Goal: Task Accomplishment & Management: Complete application form

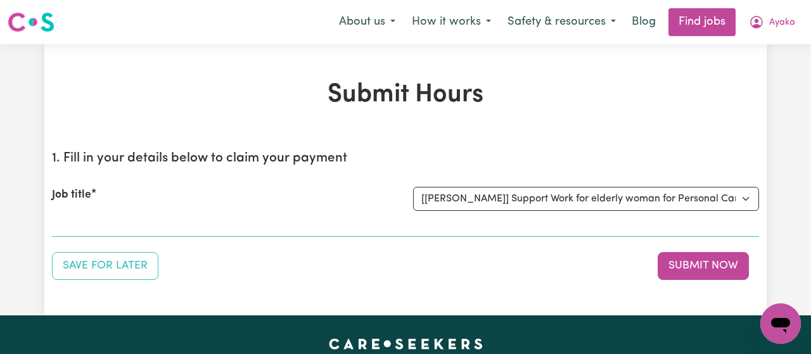
click option "[[PERSON_NAME]] Support Work for elderly woman for Personal Care and Domestic A…" at bounding box center [0, 0] width 0 height 0
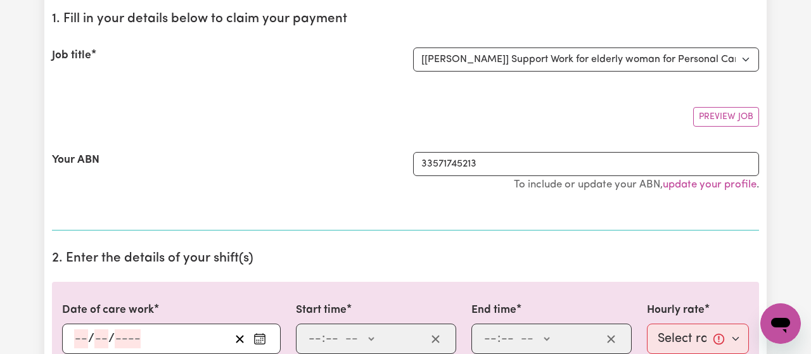
scroll to position [142, 0]
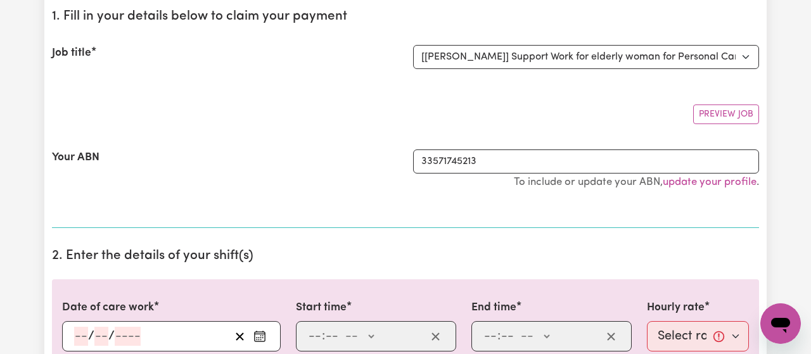
select select "0"
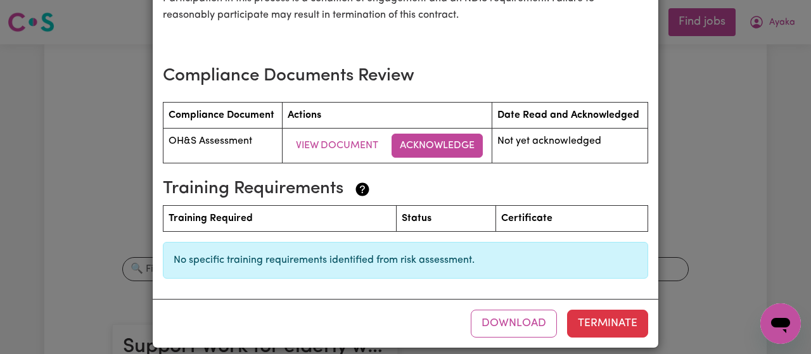
scroll to position [1636, 0]
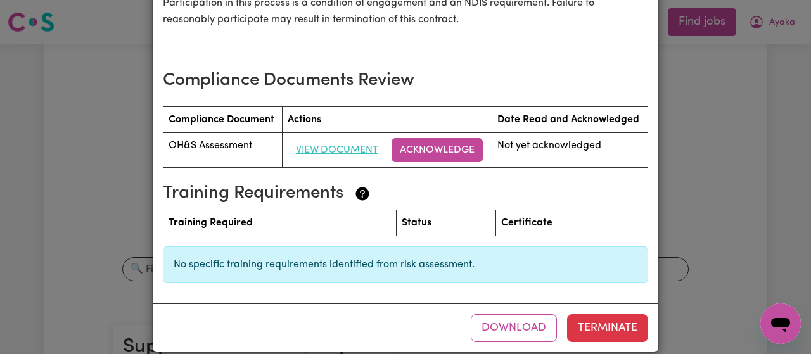
click at [336, 156] on button "View Document" at bounding box center [337, 150] width 99 height 24
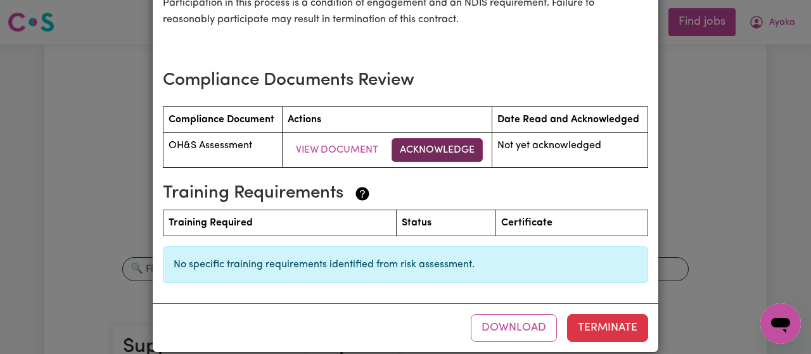
click at [429, 150] on button "Acknowledge" at bounding box center [437, 150] width 91 height 24
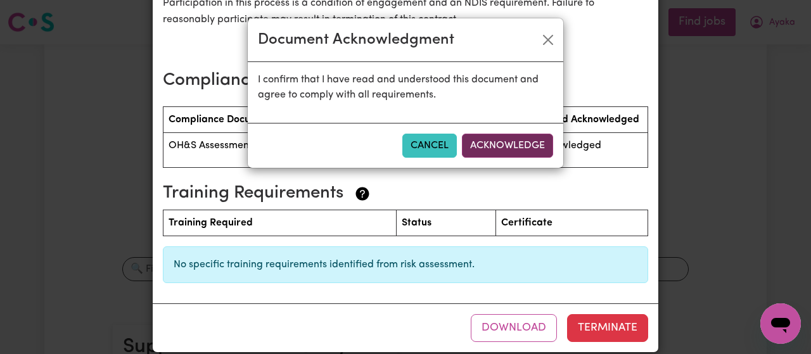
click at [512, 152] on button "Acknowledge" at bounding box center [507, 146] width 91 height 24
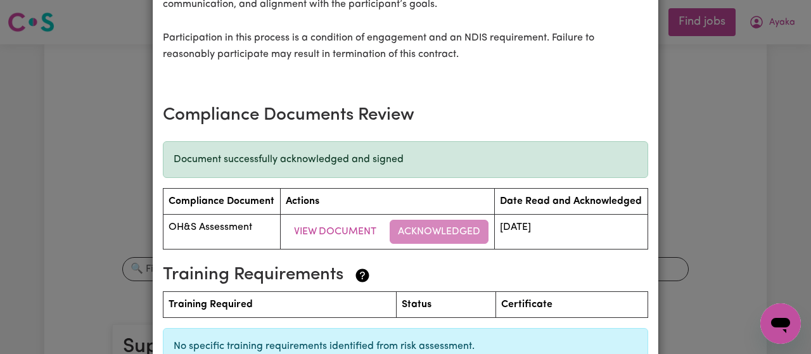
scroll to position [1700, 0]
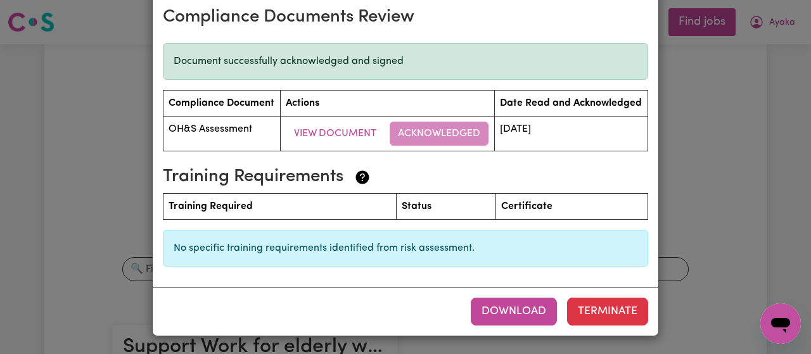
click at [512, 313] on button "Download" at bounding box center [514, 312] width 86 height 28
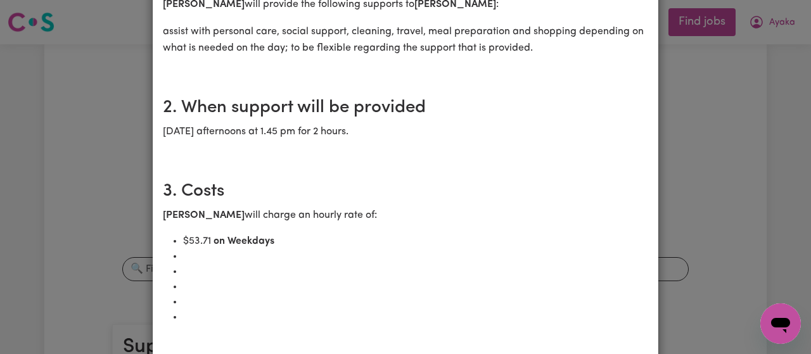
scroll to position [0, 0]
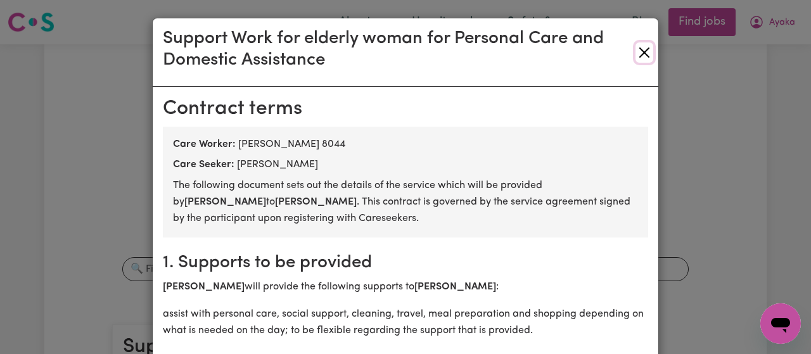
click at [650, 55] on button "Close" at bounding box center [645, 52] width 18 height 20
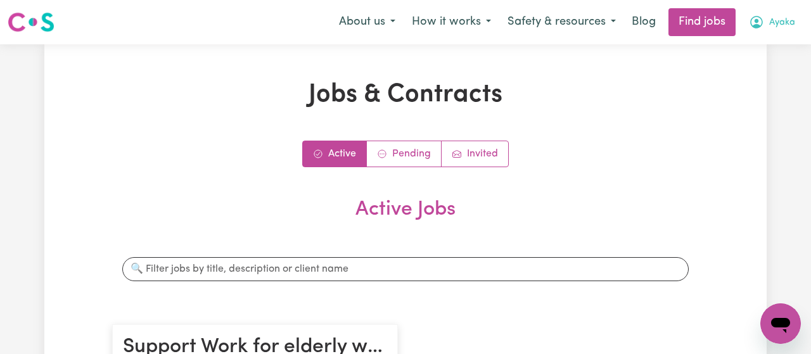
click at [789, 26] on span "Ayaka" at bounding box center [783, 23] width 26 height 14
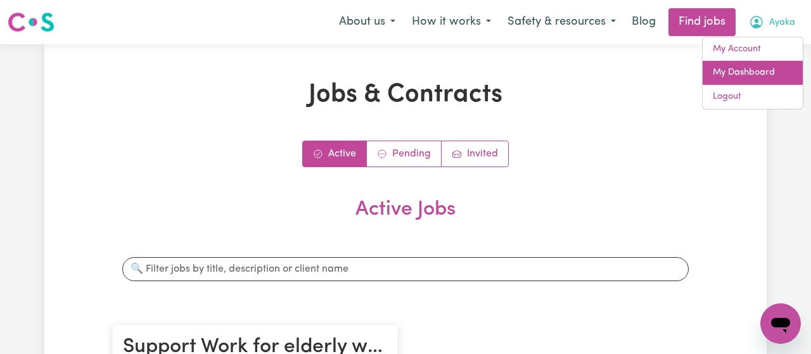
click at [760, 68] on link "My Dashboard" at bounding box center [753, 73] width 100 height 24
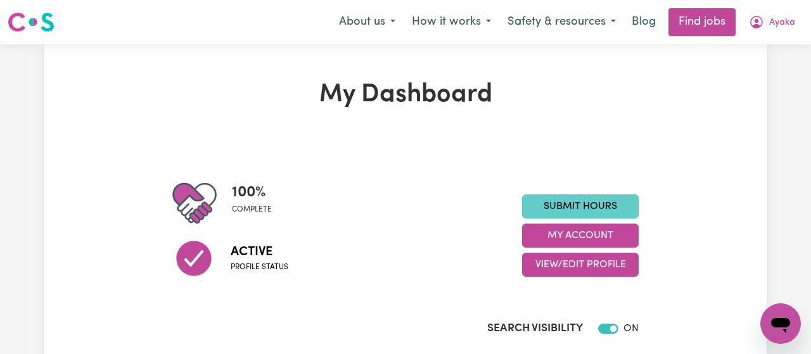
click at [585, 205] on link "Submit Hours" at bounding box center [580, 207] width 117 height 24
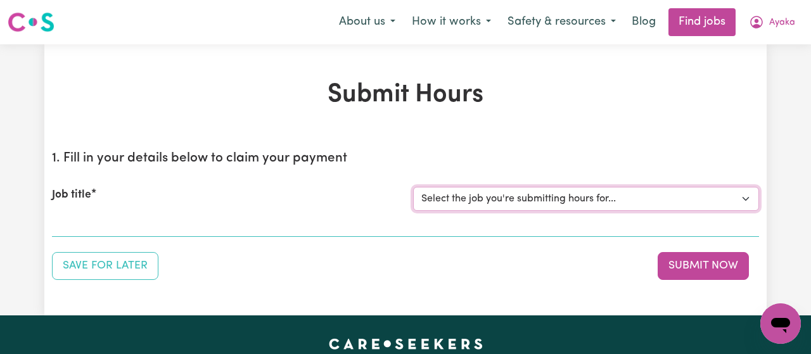
click at [413, 187] on select "Select the job you're submitting hours for... [[PERSON_NAME]] Support Work for …" at bounding box center [586, 199] width 346 height 24
select select "10509"
click option "[[PERSON_NAME]] Support Work for elderly woman for Personal Care and Domestic A…" at bounding box center [0, 0] width 0 height 0
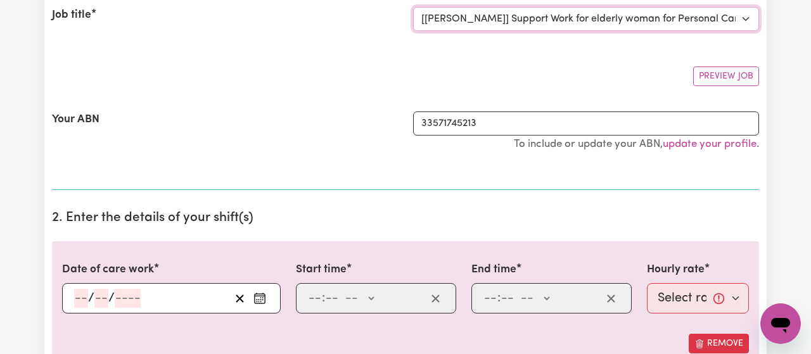
scroll to position [207, 0]
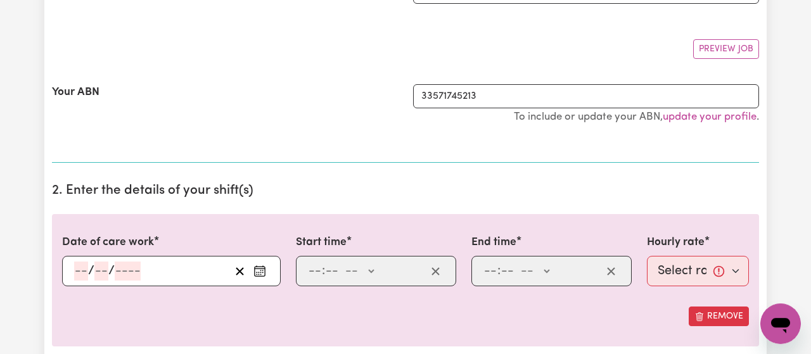
click at [260, 271] on icon "Enter the date of care work" at bounding box center [260, 271] width 13 height 13
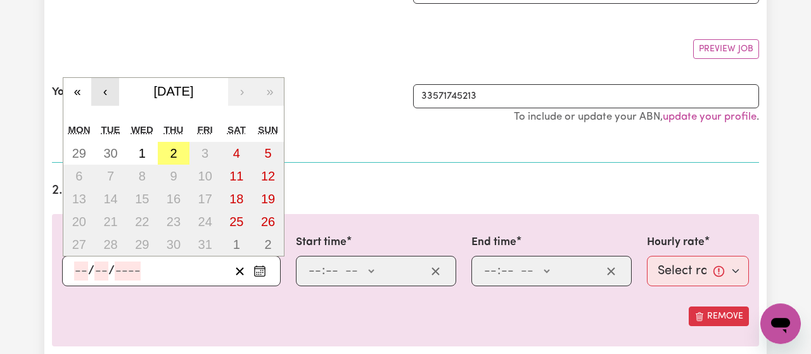
click at [93, 89] on button "‹" at bounding box center [105, 92] width 28 height 28
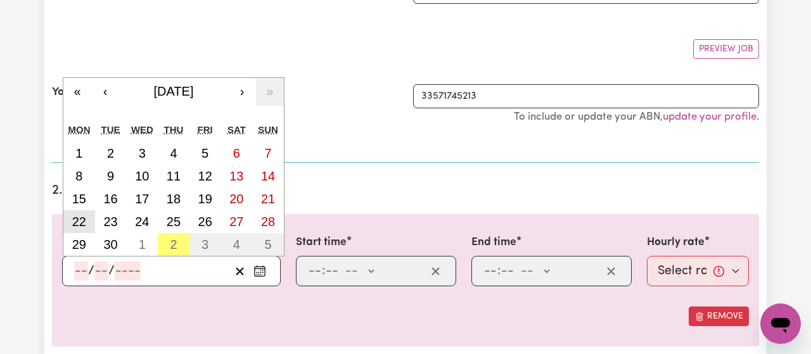
click at [81, 224] on abbr "22" at bounding box center [79, 222] width 14 height 14
type input "[DATE]"
type input "22"
type input "9"
type input "2025"
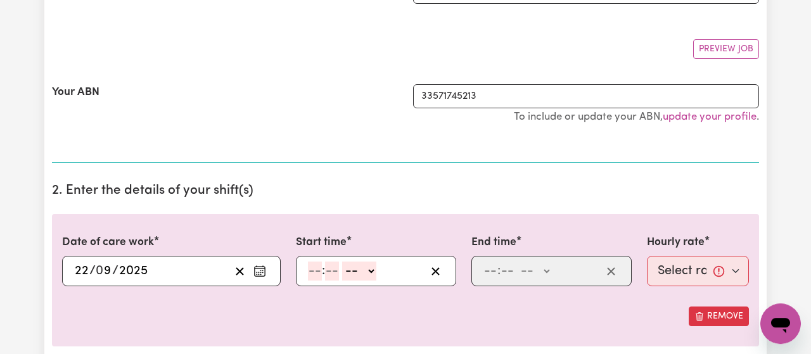
click at [308, 272] on input "number" at bounding box center [315, 271] width 14 height 19
type input "1"
click at [321, 273] on input "number" at bounding box center [327, 271] width 14 height 19
type input "30"
click at [339, 262] on select "-- AM PM" at bounding box center [356, 271] width 34 height 19
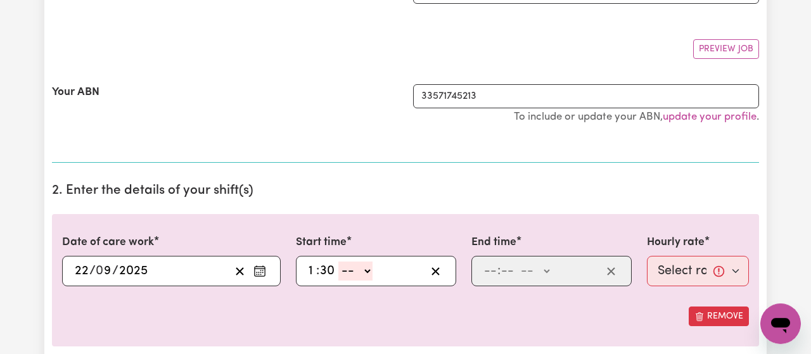
select select "pm"
click option "PM" at bounding box center [0, 0] width 0 height 0
type input "13:30"
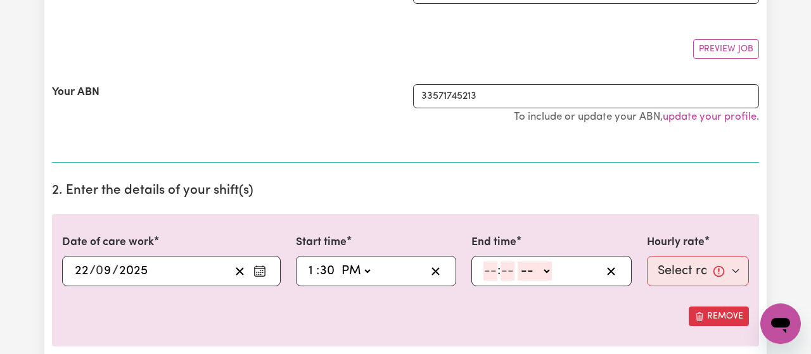
click at [489, 275] on input "number" at bounding box center [491, 271] width 14 height 19
type input "3"
type input "0"
click at [515, 262] on select "-- AM PM" at bounding box center [532, 271] width 34 height 19
select select "pm"
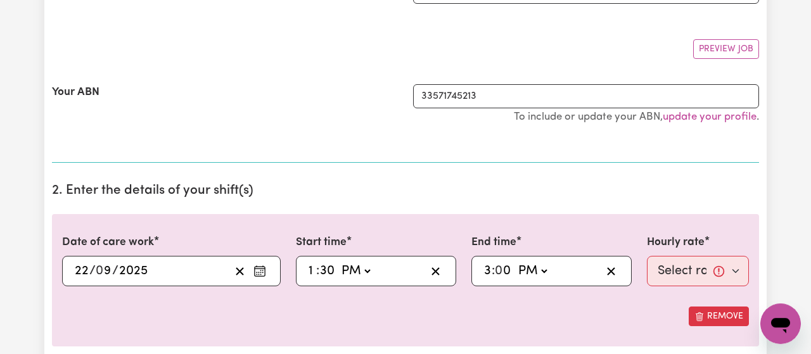
click option "PM" at bounding box center [0, 0] width 0 height 0
type input "15:00"
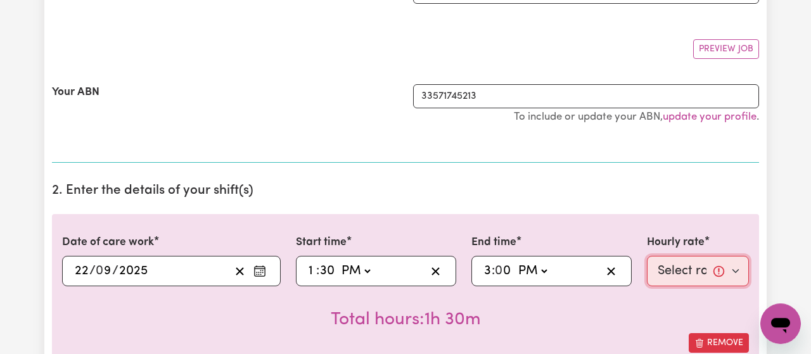
click at [647, 256] on select "Select rate... $53.71 (Weekday)" at bounding box center [698, 271] width 102 height 30
select select "53.71-Weekday"
click option "$53.71 (Weekday)" at bounding box center [0, 0] width 0 height 0
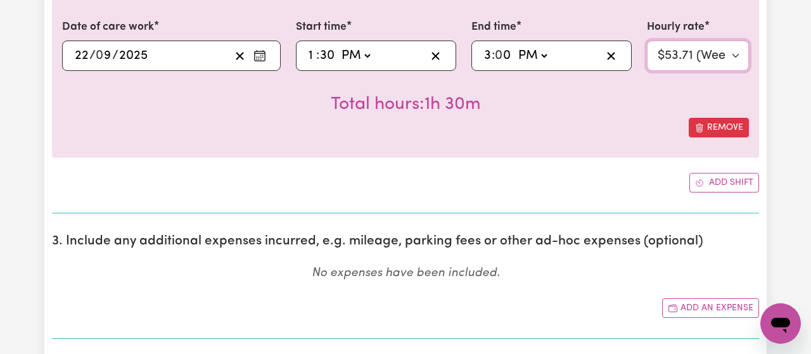
scroll to position [425, 0]
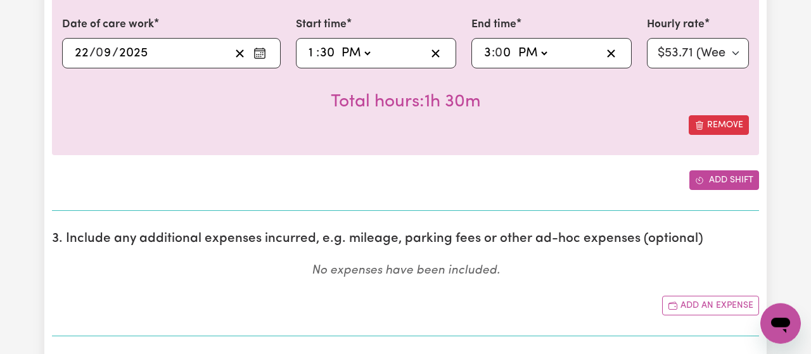
click at [711, 181] on button "Add shift" at bounding box center [725, 181] width 70 height 20
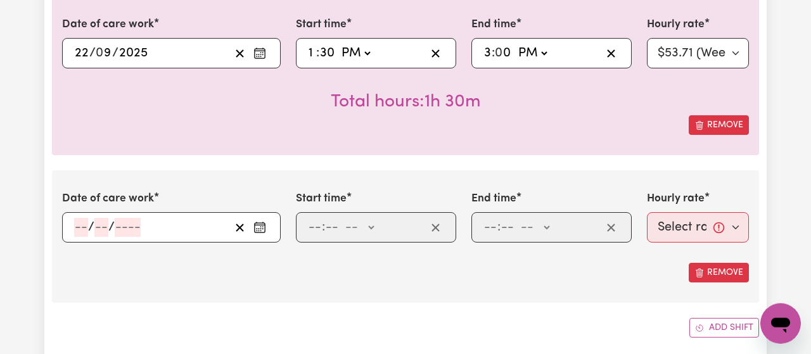
click at [259, 233] on button "Enter the date of care work" at bounding box center [260, 227] width 20 height 19
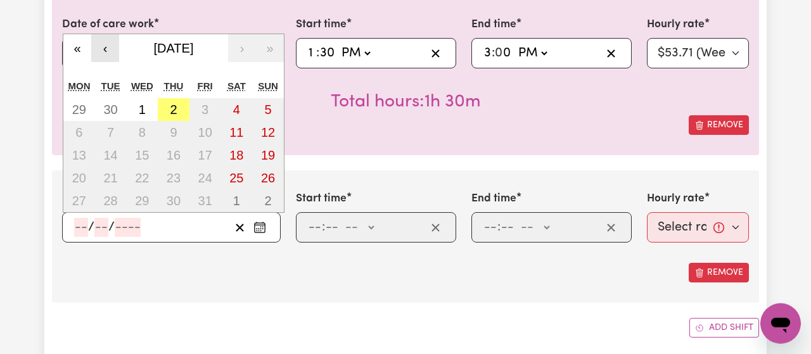
click at [111, 52] on button "‹" at bounding box center [105, 48] width 28 height 28
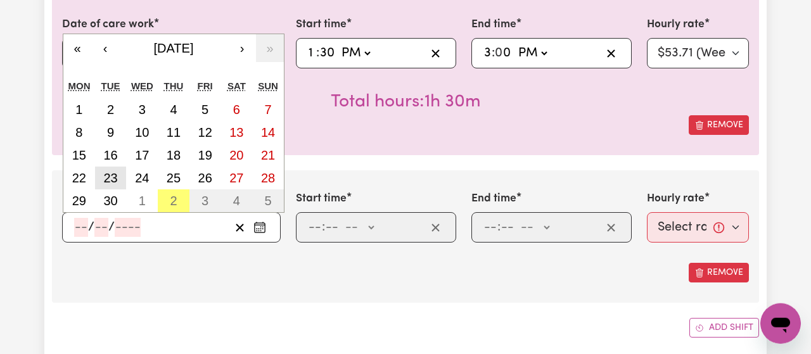
click at [117, 172] on abbr "23" at bounding box center [110, 178] width 14 height 14
type input "[DATE]"
type input "23"
type input "9"
type input "2025"
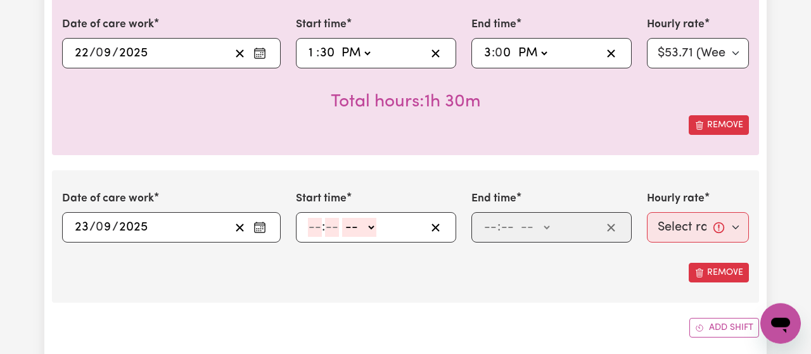
click at [311, 232] on input "number" at bounding box center [315, 227] width 14 height 19
type input "1"
click at [324, 235] on input "number" at bounding box center [327, 227] width 14 height 19
type input "0"
click at [340, 218] on select "-- AM PM" at bounding box center [357, 227] width 34 height 19
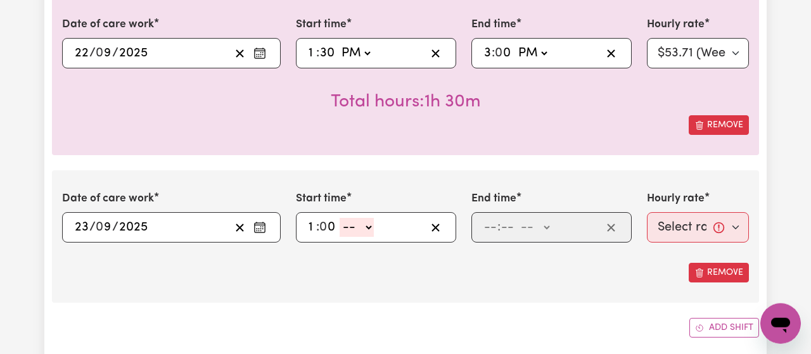
select select "pm"
click option "PM" at bounding box center [0, 0] width 0 height 0
type input "13:00"
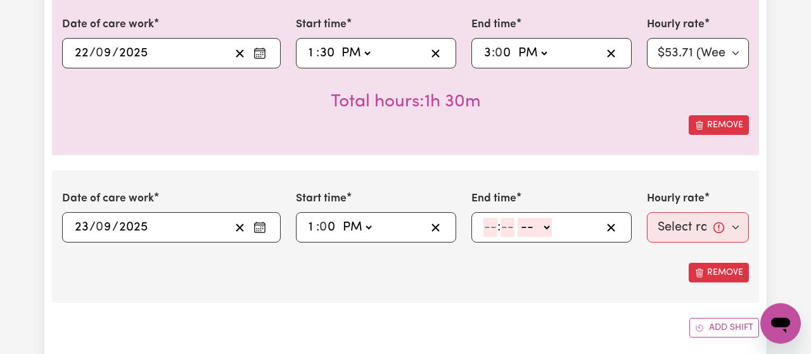
click at [489, 229] on input "number" at bounding box center [491, 227] width 14 height 19
type input "4"
type input "0"
click at [516, 218] on select "-- AM PM" at bounding box center [533, 227] width 34 height 19
select select "pm"
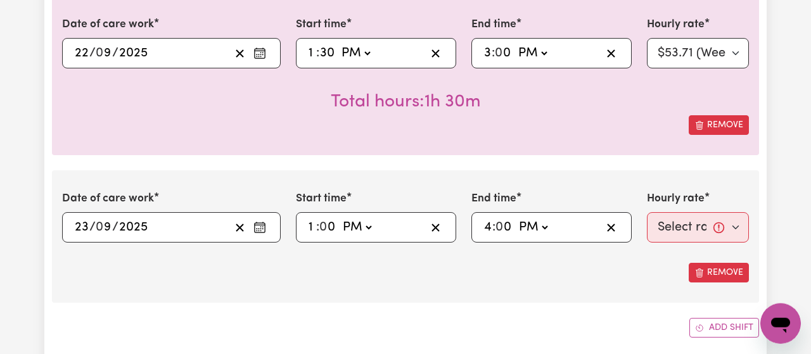
click option "PM" at bounding box center [0, 0] width 0 height 0
type input "16:00"
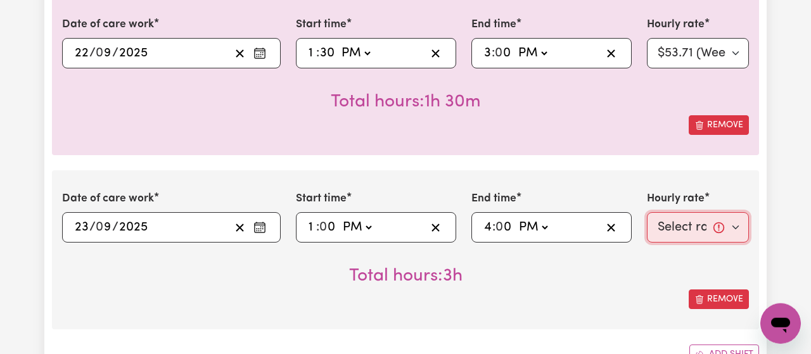
select select "53.71-Weekday"
click option "$53.71 (Weekday)" at bounding box center [0, 0] width 0 height 0
click at [671, 283] on div "Total hours: 3h" at bounding box center [405, 266] width 687 height 47
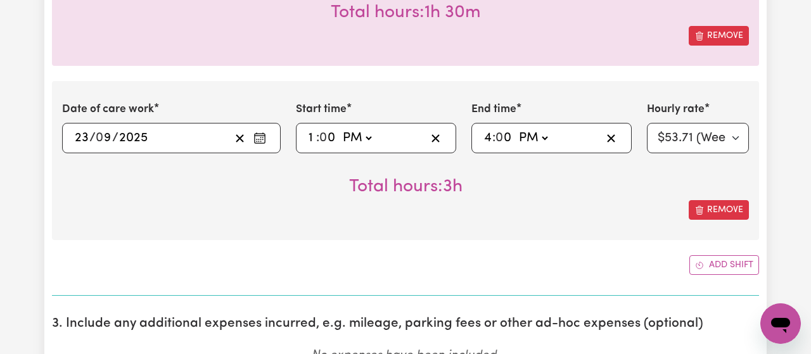
scroll to position [519, 0]
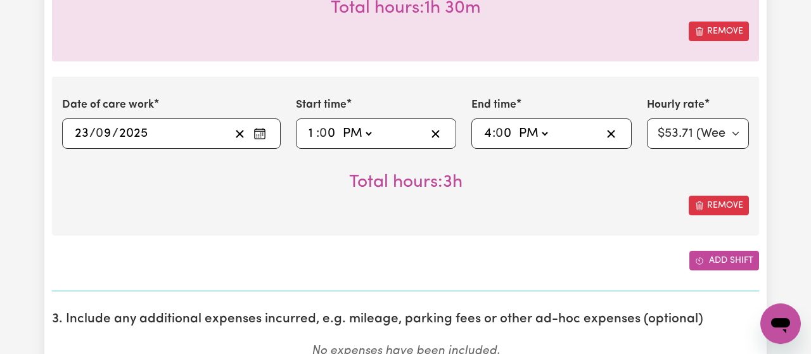
click at [711, 261] on button "Add shift" at bounding box center [725, 261] width 70 height 20
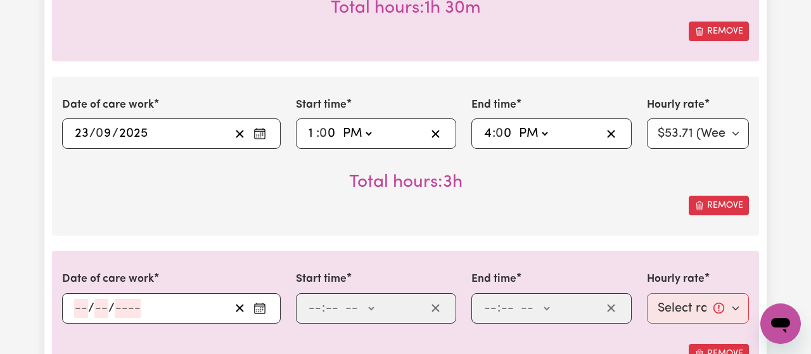
click at [263, 309] on circle "Enter the date of care work" at bounding box center [262, 309] width 1 height 1
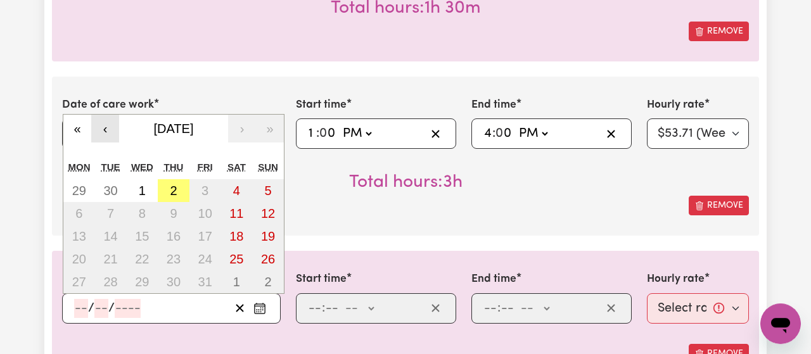
click at [107, 129] on button "‹" at bounding box center [105, 129] width 28 height 28
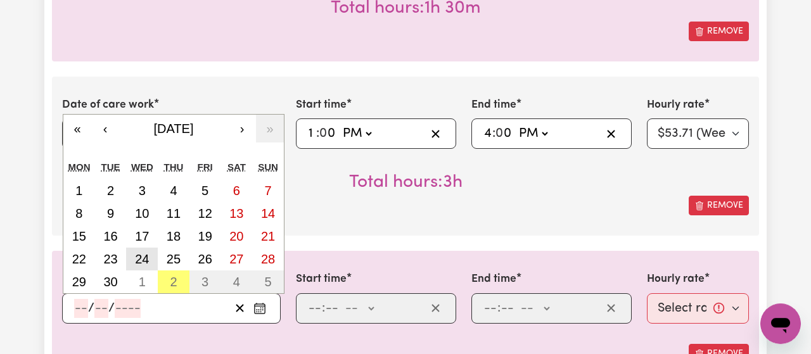
click at [145, 252] on abbr "24" at bounding box center [142, 259] width 14 height 14
type input "[DATE]"
type input "24"
type input "9"
type input "2025"
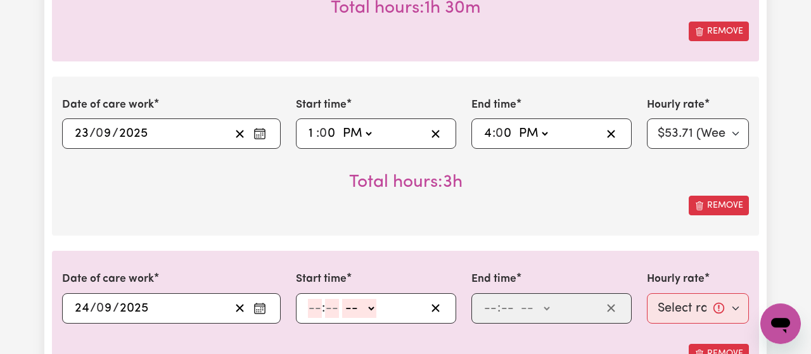
click at [318, 307] on input "number" at bounding box center [315, 308] width 14 height 19
type input "1"
click at [325, 308] on input "3" at bounding box center [327, 308] width 14 height 19
type input "30"
click at [339, 299] on select "-- AM PM" at bounding box center [356, 308] width 34 height 19
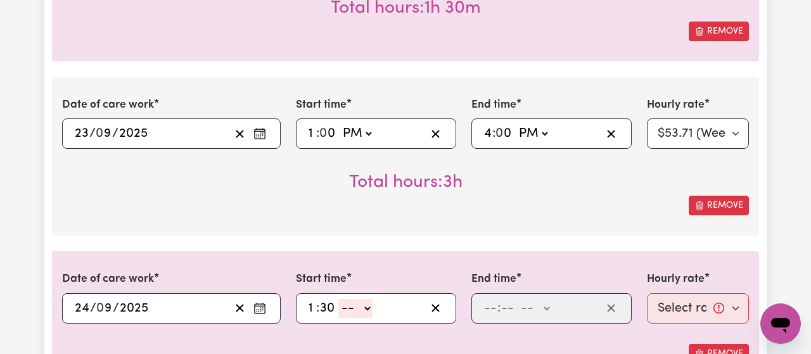
select select "pm"
click option "PM" at bounding box center [0, 0] width 0 height 0
type input "13:30"
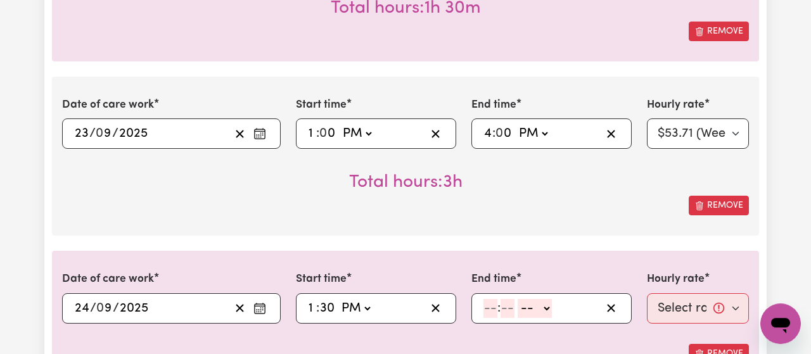
click at [489, 309] on input "number" at bounding box center [491, 308] width 14 height 19
type input "3"
type input "30"
click at [514, 299] on select "-- AM PM" at bounding box center [531, 308] width 34 height 19
select select "pm"
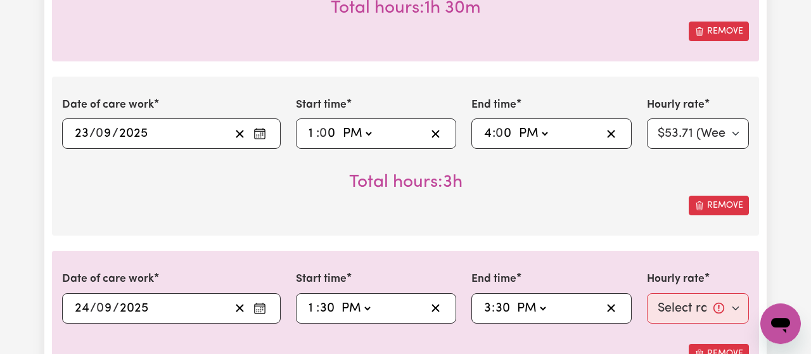
click option "PM" at bounding box center [0, 0] width 0 height 0
type input "15:30"
click at [647, 294] on select "Select rate... $53.71 (Weekday)" at bounding box center [698, 309] width 102 height 30
select select "53.71-Weekday"
click option "$53.71 (Weekday)" at bounding box center [0, 0] width 0 height 0
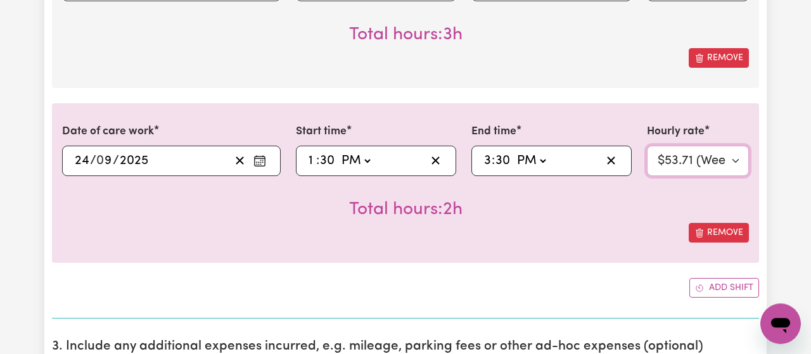
scroll to position [667, 0]
click at [706, 290] on button "Add shift" at bounding box center [725, 288] width 70 height 20
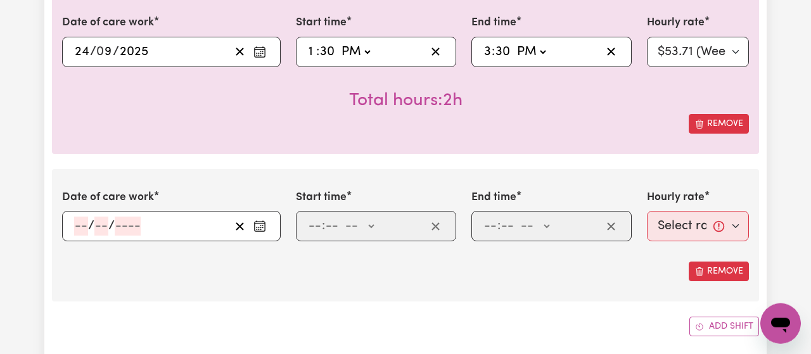
scroll to position [778, 0]
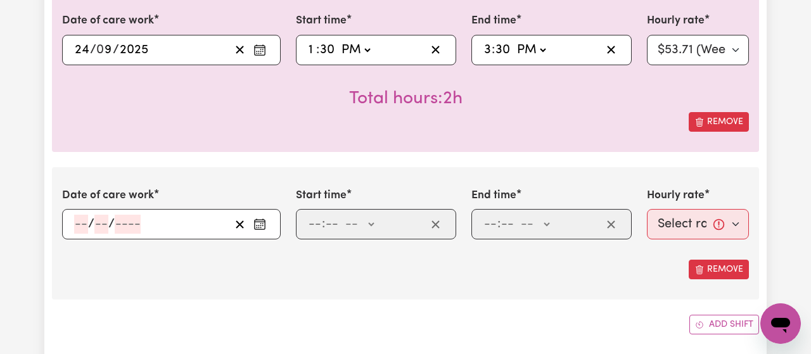
click at [262, 224] on icon "Enter the date of care work" at bounding box center [260, 224] width 13 height 13
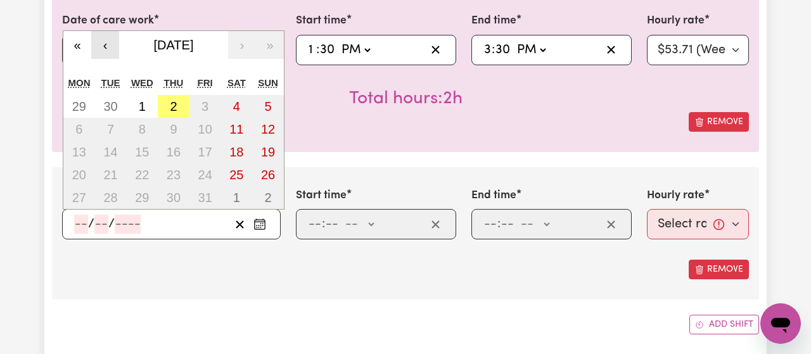
click at [103, 42] on button "‹" at bounding box center [105, 45] width 28 height 28
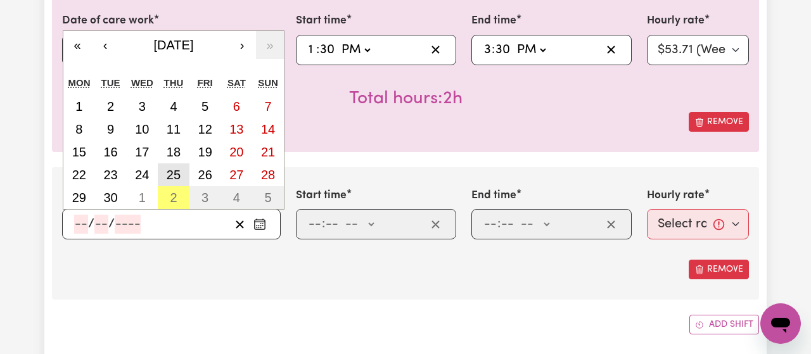
click at [176, 178] on abbr "25" at bounding box center [174, 175] width 14 height 14
type input "[DATE]"
type input "25"
type input "9"
type input "2025"
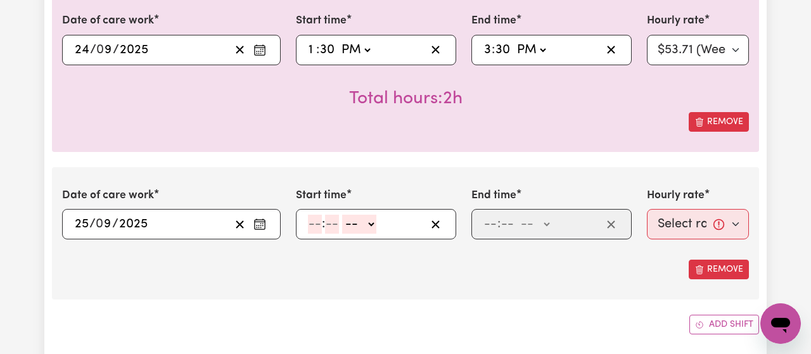
click at [309, 229] on input "number" at bounding box center [315, 224] width 14 height 19
type input "1"
click at [327, 229] on input "number" at bounding box center [327, 224] width 14 height 19
type input "0"
click at [339, 228] on span at bounding box center [338, 224] width 3 height 14
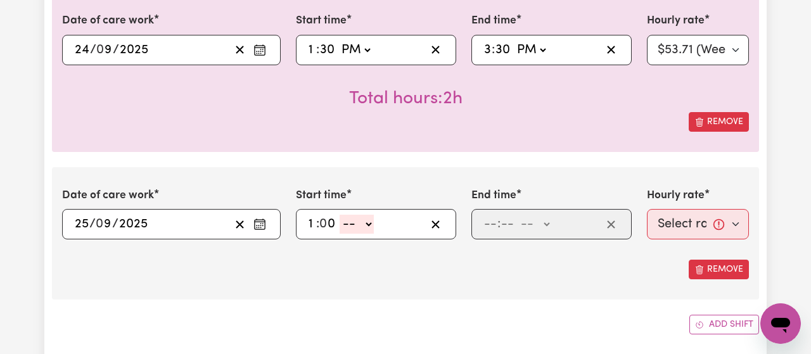
click at [340, 215] on select "-- AM PM" at bounding box center [357, 224] width 34 height 19
select select "pm"
click option "PM" at bounding box center [0, 0] width 0 height 0
type input "13:00"
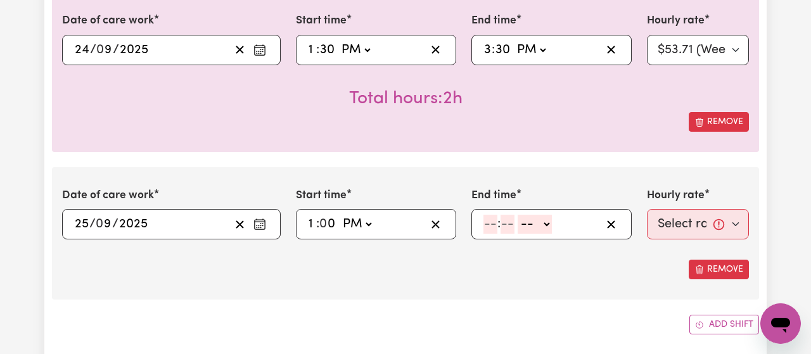
click at [490, 226] on input "number" at bounding box center [491, 224] width 14 height 19
type input "3"
type input "30"
click at [514, 215] on select "-- AM PM" at bounding box center [531, 224] width 34 height 19
select select "pm"
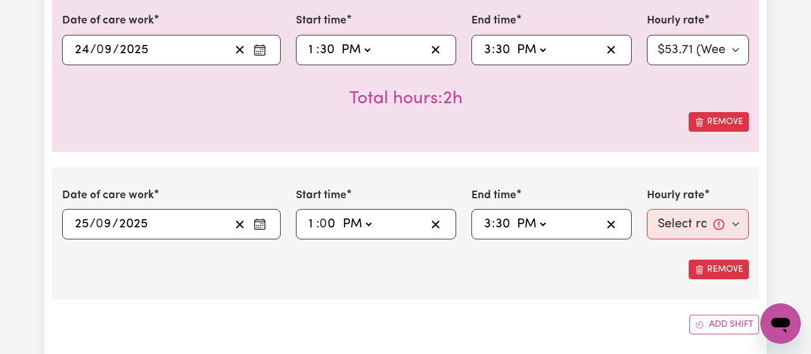
click option "PM" at bounding box center [0, 0] width 0 height 0
type input "15:30"
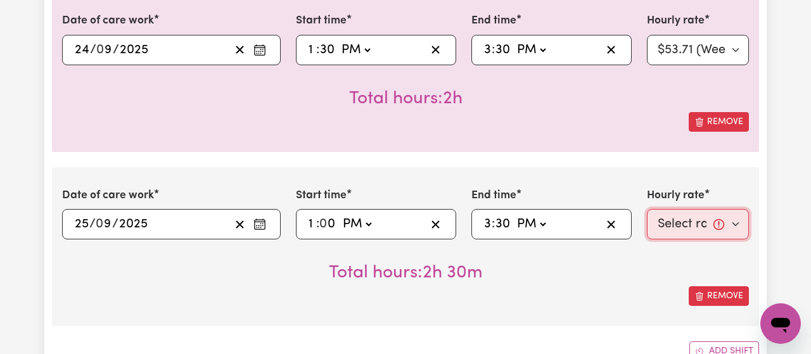
select select "53.71-Weekday"
click option "$53.71 (Weekday)" at bounding box center [0, 0] width 0 height 0
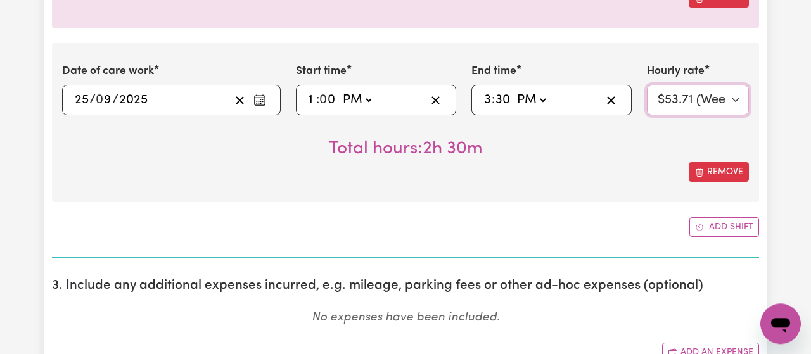
scroll to position [926, 0]
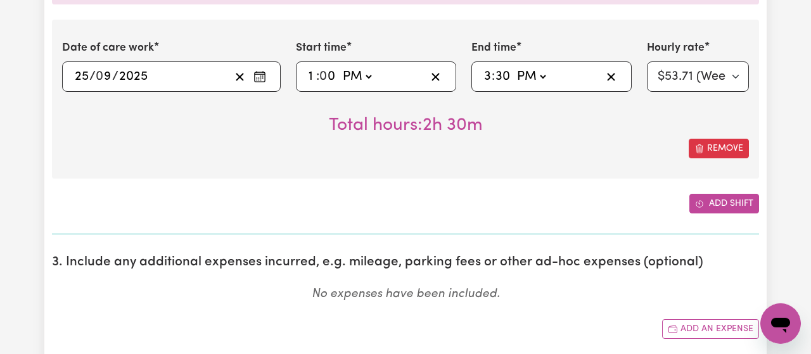
click at [727, 204] on button "Add shift" at bounding box center [725, 204] width 70 height 20
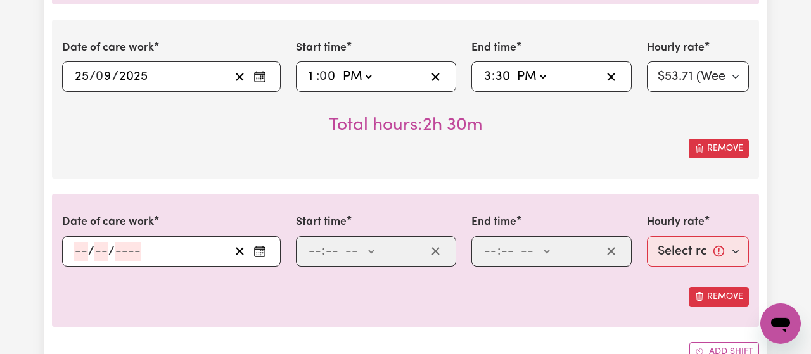
click at [257, 249] on icon "Enter the date of care work" at bounding box center [260, 249] width 10 height 0
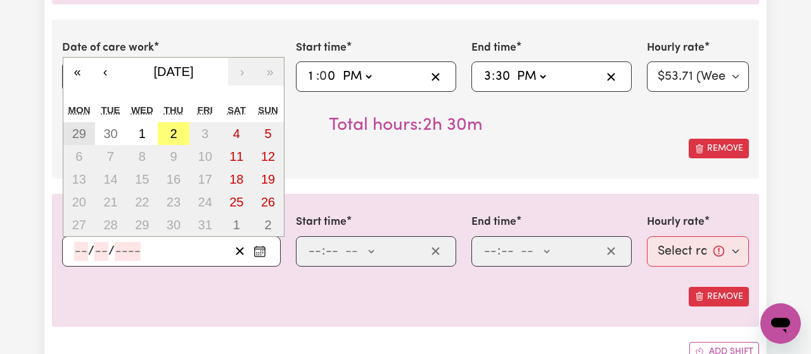
click at [89, 129] on button "29" at bounding box center [79, 133] width 32 height 23
type input "[DATE]"
type input "29"
type input "9"
type input "2025"
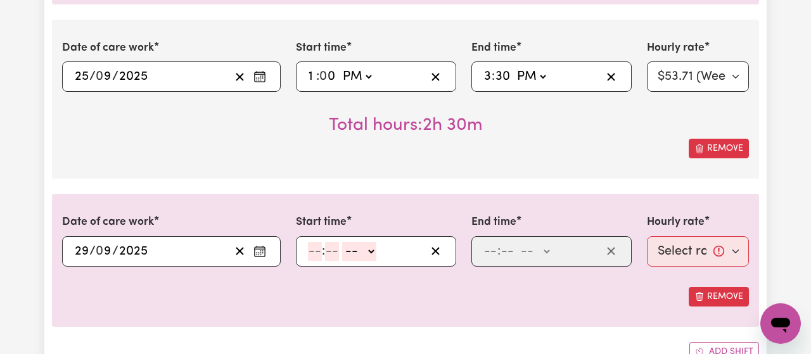
click at [318, 258] on input "number" at bounding box center [315, 251] width 14 height 19
type input "1"
click at [328, 260] on div "1 : -- AM PM" at bounding box center [376, 251] width 160 height 30
click at [323, 250] on input "3" at bounding box center [327, 251] width 14 height 19
type input "30"
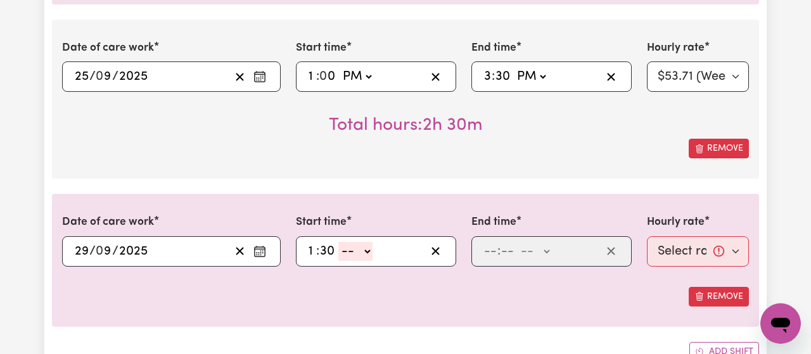
click at [339, 242] on select "-- AM PM" at bounding box center [356, 251] width 34 height 19
select select "pm"
click option "PM" at bounding box center [0, 0] width 0 height 0
type input "13:30"
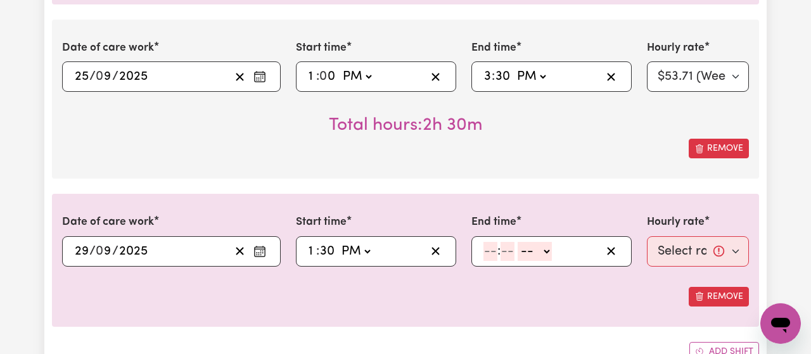
click at [489, 255] on input "number" at bounding box center [491, 251] width 14 height 19
type input "3"
type input "0"
click at [515, 242] on select "-- AM PM" at bounding box center [532, 251] width 34 height 19
select select "pm"
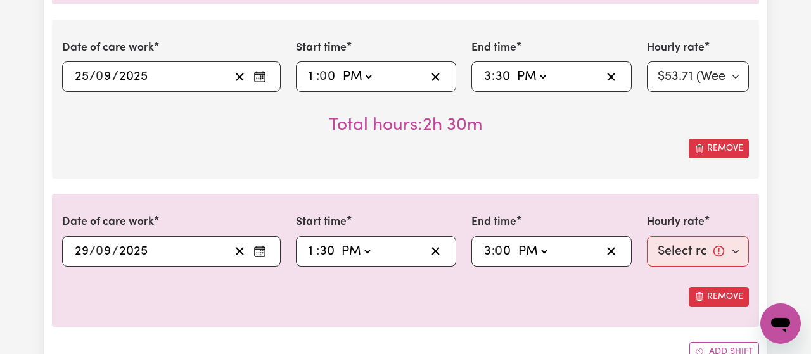
click option "PM" at bounding box center [0, 0] width 0 height 0
type input "15:00"
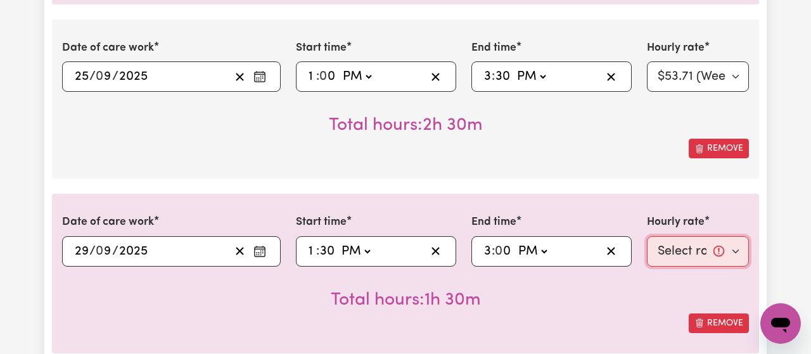
click at [647, 236] on select "Select rate... $53.71 (Weekday)" at bounding box center [698, 251] width 102 height 30
select select "53.71-Weekday"
click option "$53.71 (Weekday)" at bounding box center [0, 0] width 0 height 0
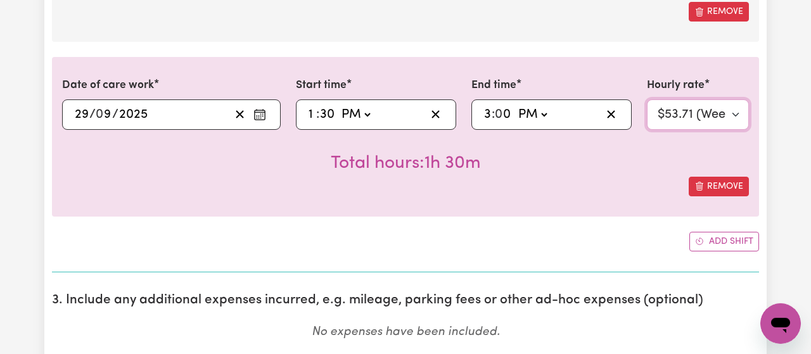
scroll to position [1064, 0]
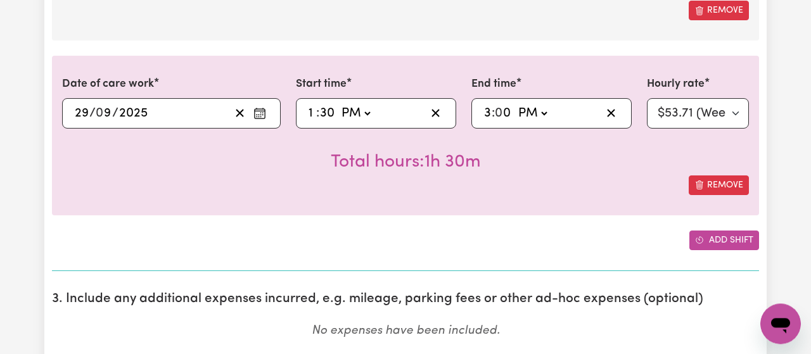
click at [721, 238] on button "Add shift" at bounding box center [725, 241] width 70 height 20
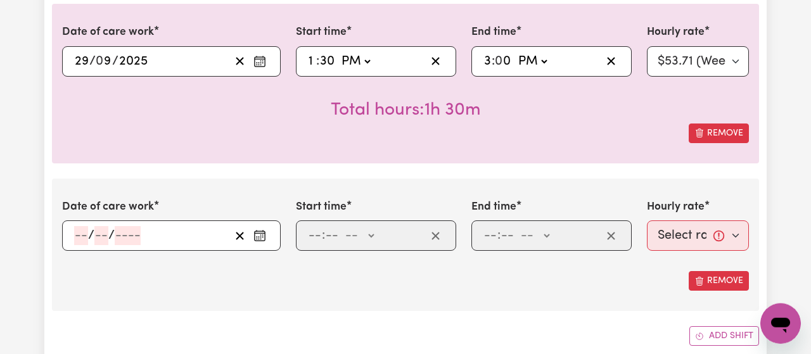
scroll to position [1118, 0]
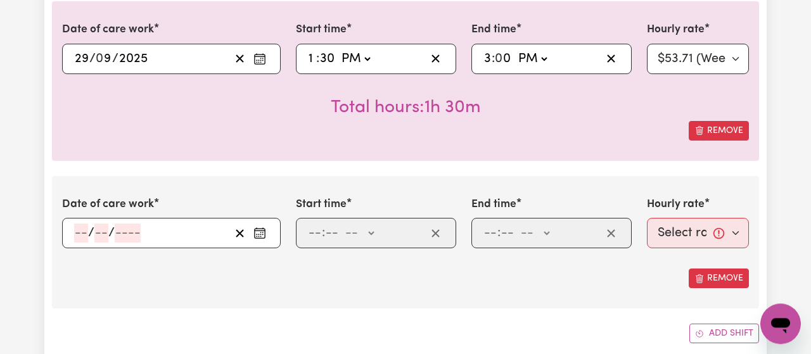
click at [268, 229] on button "Enter the date of care work" at bounding box center [260, 233] width 20 height 19
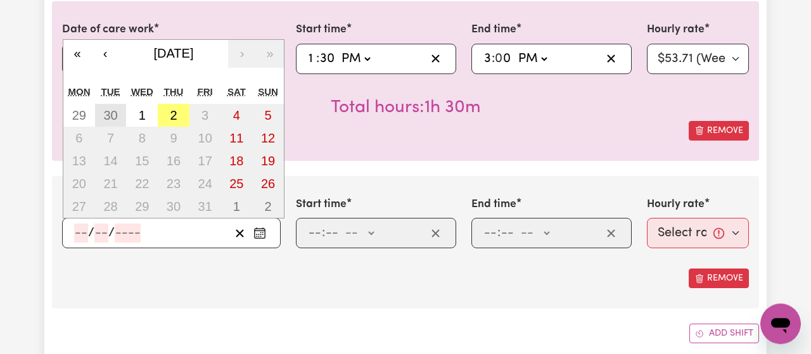
click at [120, 110] on button "30" at bounding box center [111, 115] width 32 height 23
type input "[DATE]"
type input "30"
type input "9"
type input "2025"
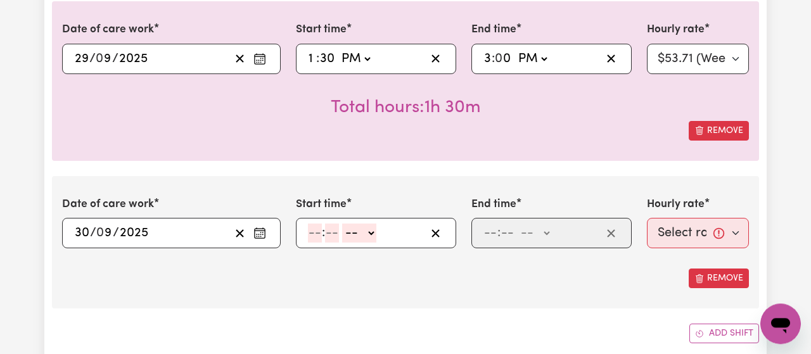
click at [314, 228] on input "number" at bounding box center [315, 233] width 14 height 19
type input "9"
type input "0"
click at [340, 224] on select "-- AM PM" at bounding box center [357, 233] width 34 height 19
select select "am"
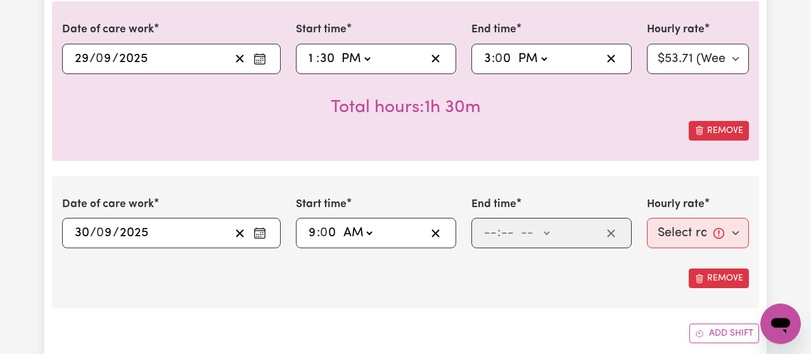
click option "AM" at bounding box center [0, 0] width 0 height 0
type input "09:00"
click at [490, 233] on input "number" at bounding box center [491, 233] width 14 height 19
type input "11"
type input "00"
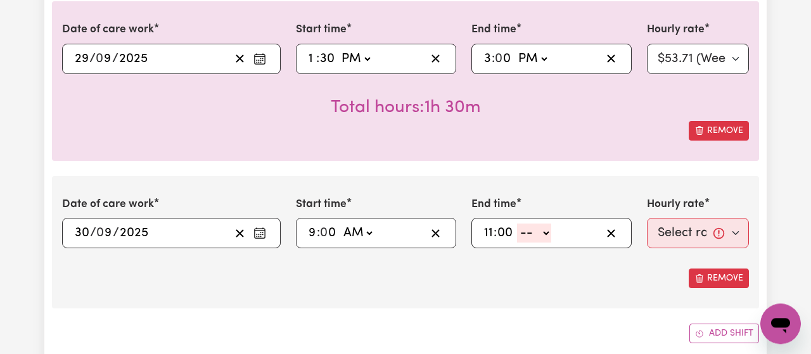
click at [517, 224] on select "-- AM PM" at bounding box center [534, 233] width 34 height 19
select select "am"
click option "AM" at bounding box center [0, 0] width 0 height 0
type input "11:00"
type input "0"
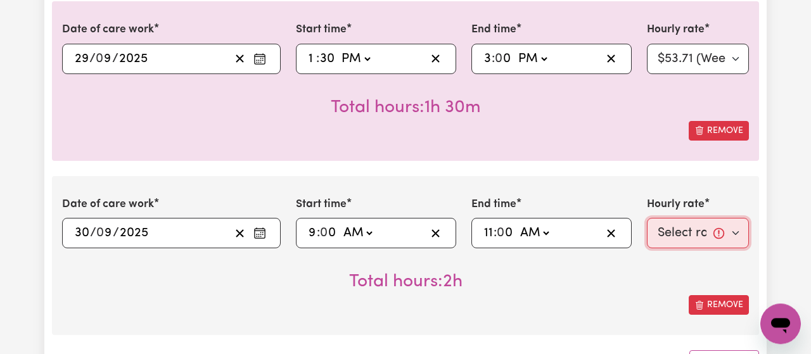
scroll to position [1118, 0]
select select "53.71-Weekday"
click option "$53.71 (Weekday)" at bounding box center [0, 0] width 0 height 0
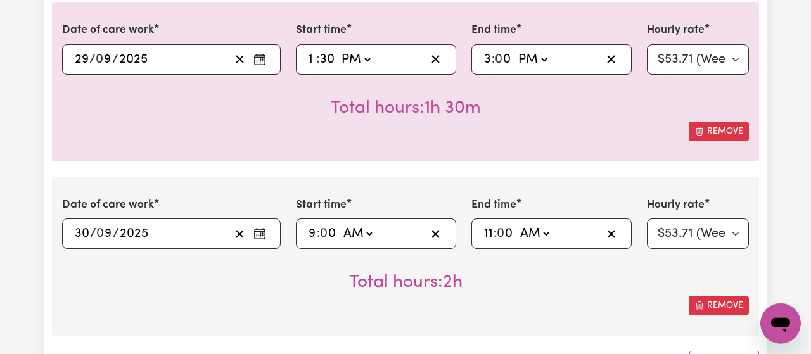
click at [657, 290] on div "Total hours: 2h" at bounding box center [405, 272] width 687 height 47
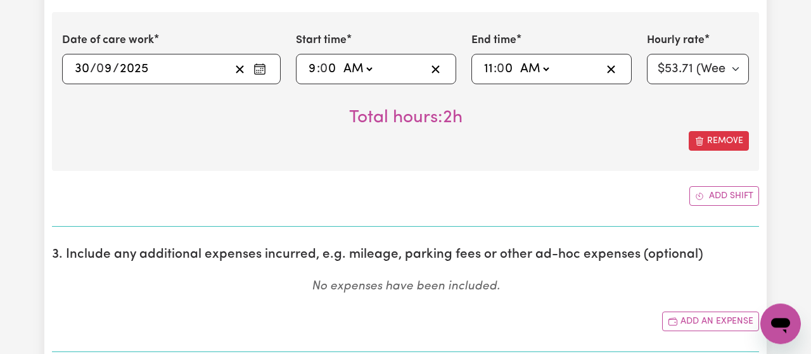
scroll to position [1285, 0]
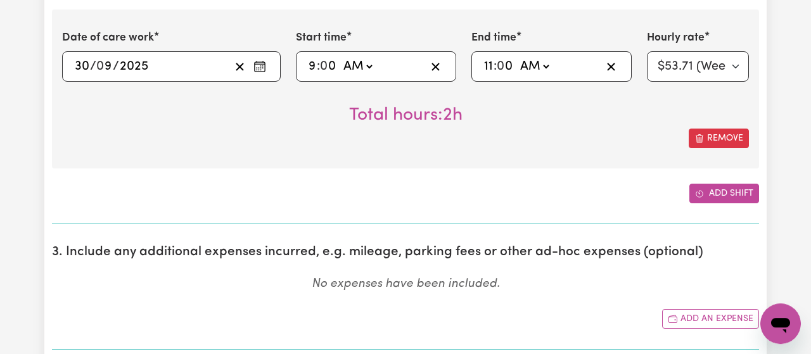
click at [723, 190] on button "Add shift" at bounding box center [725, 194] width 70 height 20
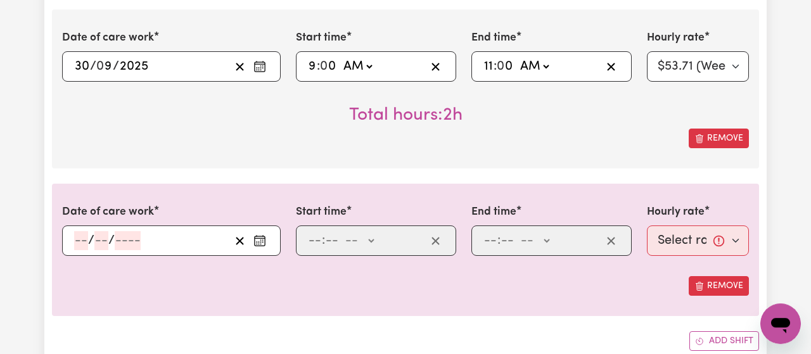
click at [264, 237] on rect "Enter the date of care work" at bounding box center [260, 242] width 10 height 10
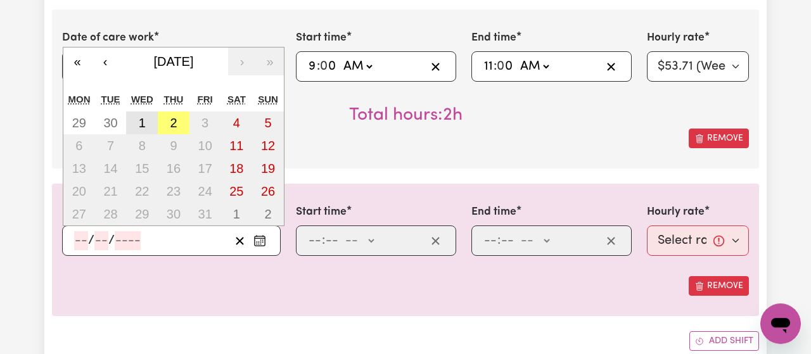
click at [142, 116] on abbr "1" at bounding box center [142, 123] width 7 height 14
type input "[DATE]"
type input "1"
type input "10"
type input "2025"
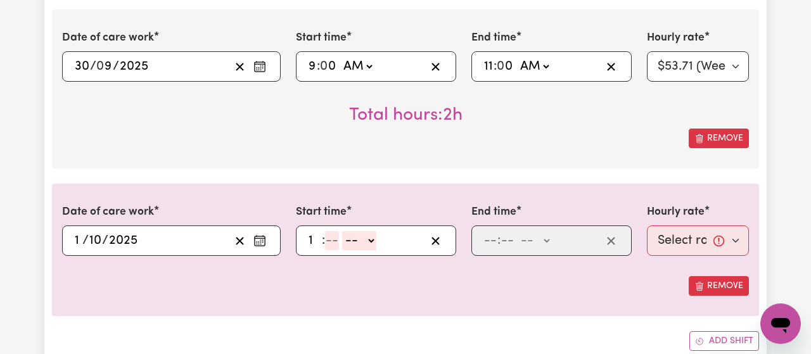
click at [314, 235] on input "1" at bounding box center [315, 240] width 14 height 19
type input "1"
click at [323, 235] on input "3" at bounding box center [327, 240] width 14 height 19
type input "30"
click at [339, 231] on select "-- AM PM" at bounding box center [356, 240] width 34 height 19
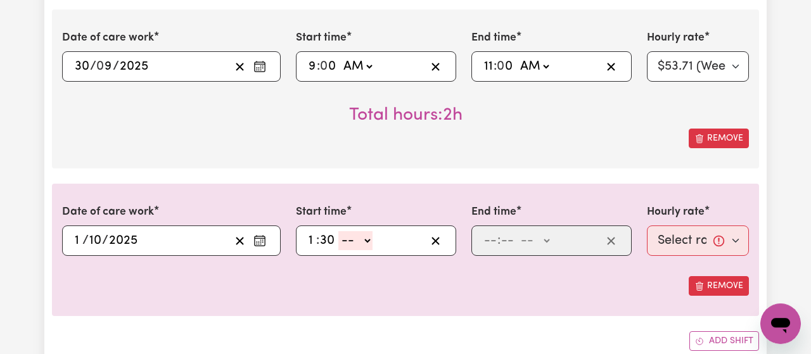
select select "pm"
click option "PM" at bounding box center [0, 0] width 0 height 0
type input "13:30"
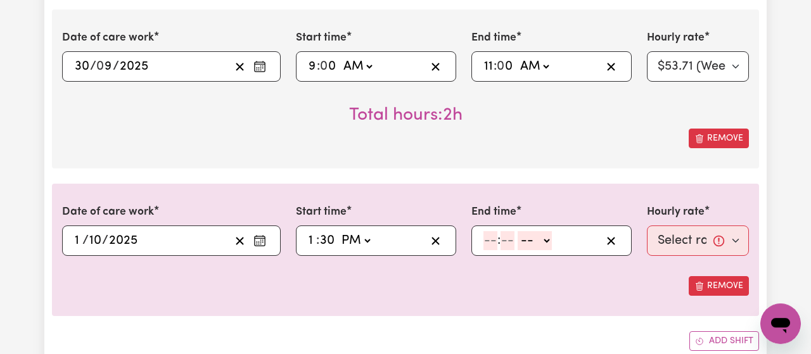
click at [495, 241] on input "number" at bounding box center [491, 240] width 14 height 19
type input "3"
type input "30"
click at [514, 231] on select "-- AM PM" at bounding box center [531, 240] width 34 height 19
select select "pm"
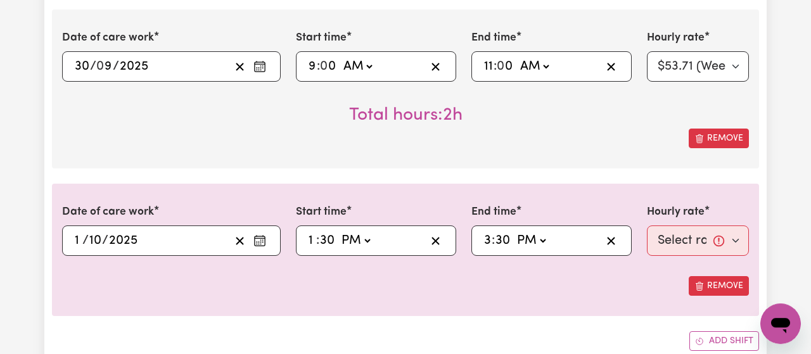
click option "PM" at bounding box center [0, 0] width 0 height 0
type input "15:30"
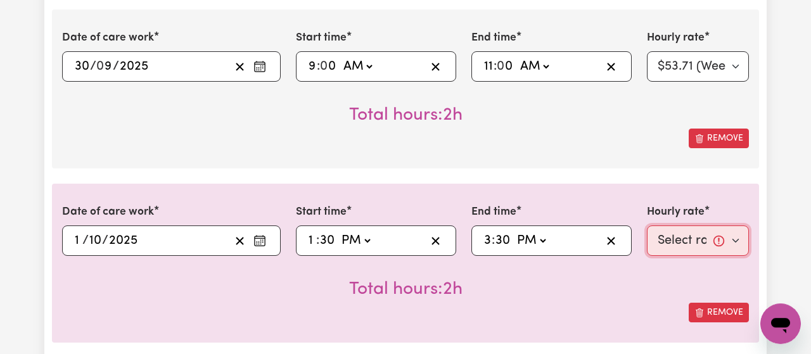
click at [647, 226] on select "Select rate... $53.71 (Weekday)" at bounding box center [698, 241] width 102 height 30
select select "53.71-Weekday"
click option "$53.71 (Weekday)" at bounding box center [0, 0] width 0 height 0
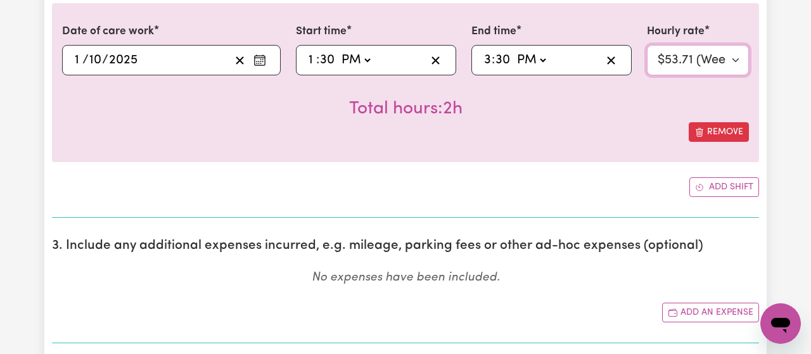
scroll to position [1467, 0]
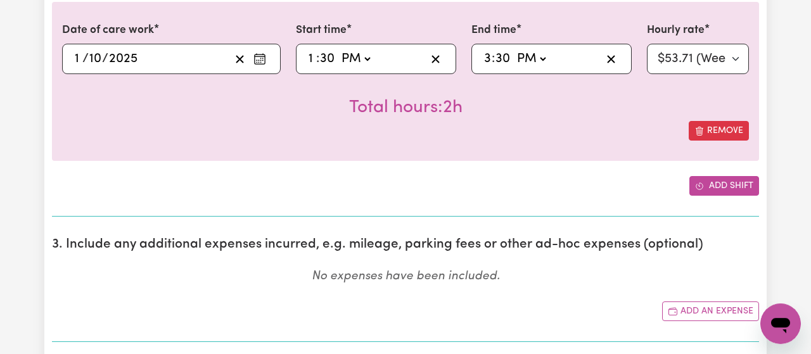
click at [721, 184] on button "Add shift" at bounding box center [725, 186] width 70 height 20
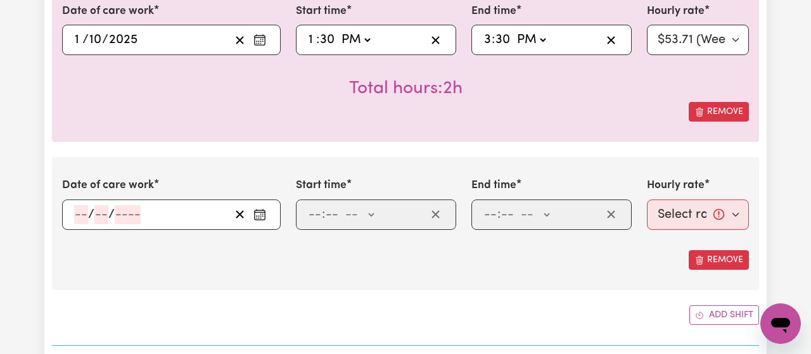
scroll to position [1486, 0]
click at [264, 209] on icon "Enter the date of care work" at bounding box center [260, 215] width 13 height 13
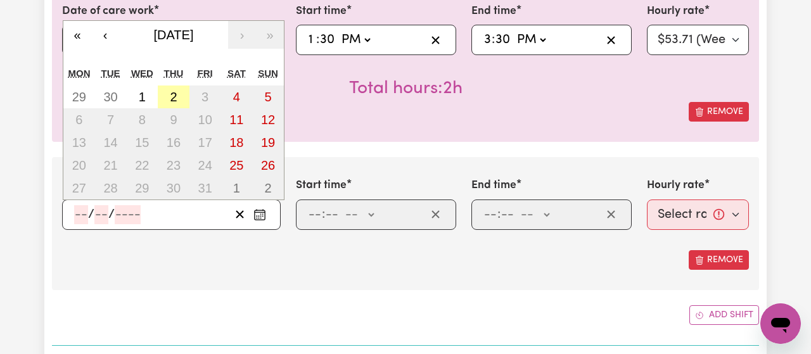
click at [171, 91] on abbr "2" at bounding box center [173, 97] width 7 height 14
type input "[DATE]"
type input "2"
type input "10"
type input "2025"
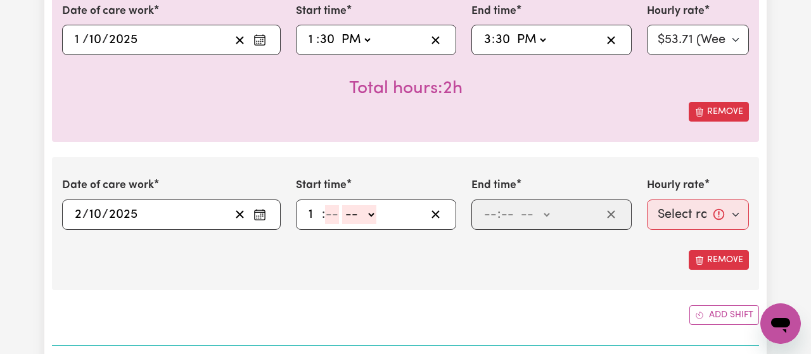
click at [311, 216] on input "1" at bounding box center [315, 214] width 14 height 19
type input "1"
click at [324, 216] on input "number" at bounding box center [327, 214] width 14 height 19
type input "00"
click at [340, 205] on select "-- AM PM" at bounding box center [357, 214] width 34 height 19
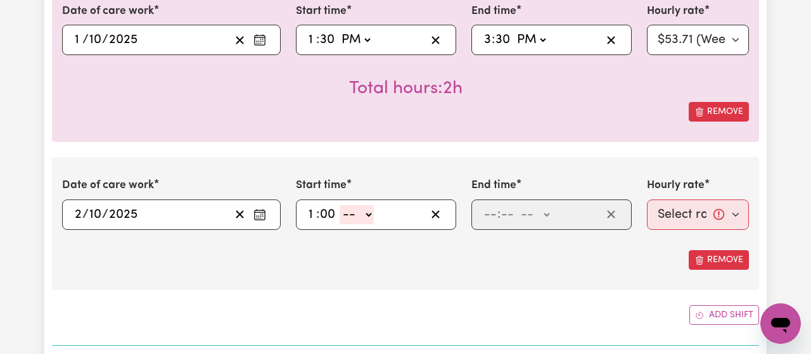
select select "pm"
click option "PM" at bounding box center [0, 0] width 0 height 0
type input "13:00"
type input "0"
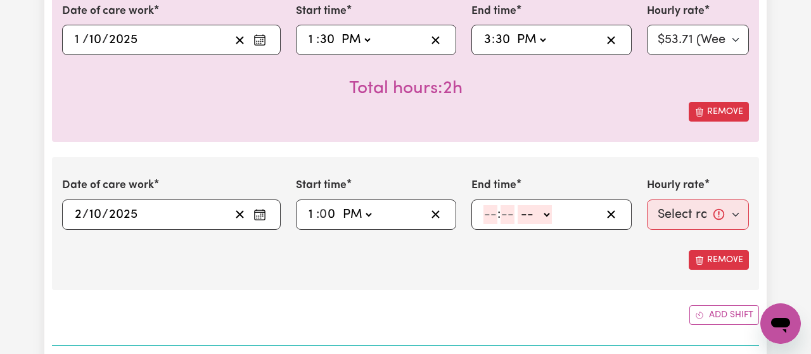
click at [488, 211] on input "number" at bounding box center [491, 214] width 14 height 19
type input "3"
type input "30"
click at [514, 205] on select "-- AM PM" at bounding box center [531, 214] width 34 height 19
select select "pm"
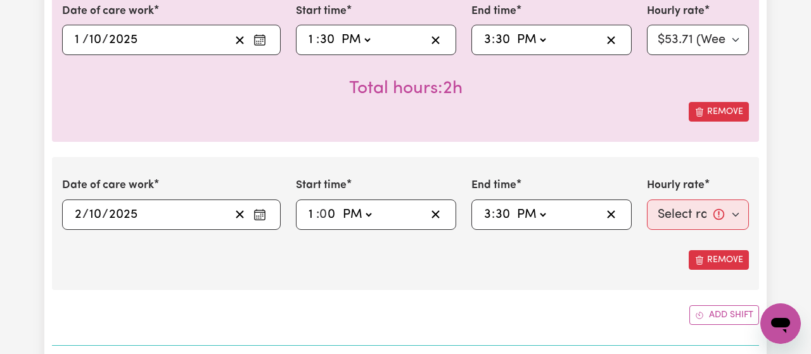
click option "PM" at bounding box center [0, 0] width 0 height 0
type input "15:30"
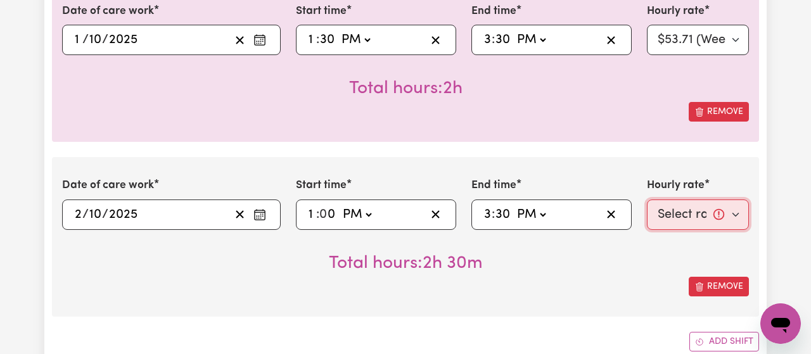
click at [647, 200] on select "Select rate... $53.71 (Weekday)" at bounding box center [698, 215] width 102 height 30
select select "53.71-Weekday"
click option "$53.71 (Weekday)" at bounding box center [0, 0] width 0 height 0
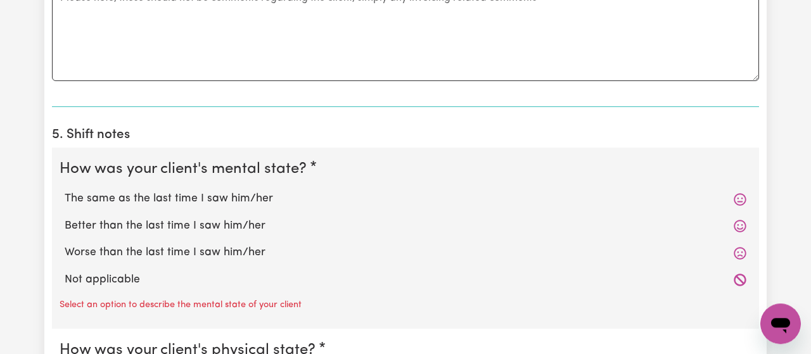
scroll to position [2054, 0]
click at [160, 191] on label "The same as the last time I saw him/her" at bounding box center [406, 199] width 682 height 16
click at [65, 191] on input "The same as the last time I saw him/her" at bounding box center [64, 191] width 1 height 1
radio input "true"
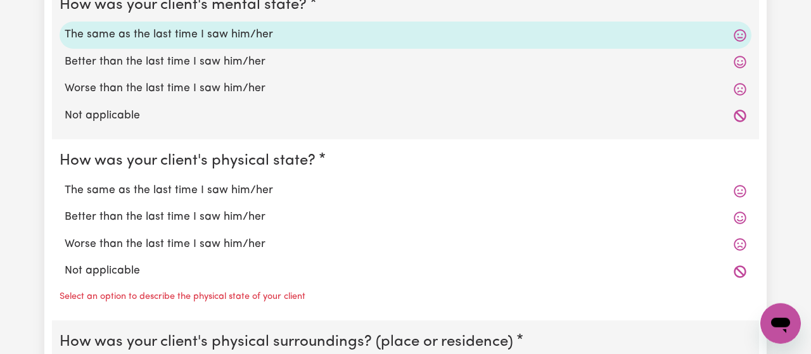
scroll to position [2220, 0]
click at [193, 210] on label "Better than the last time I saw him/her" at bounding box center [406, 216] width 682 height 16
click at [65, 208] on input "Better than the last time I saw him/her" at bounding box center [64, 207] width 1 height 1
radio input "true"
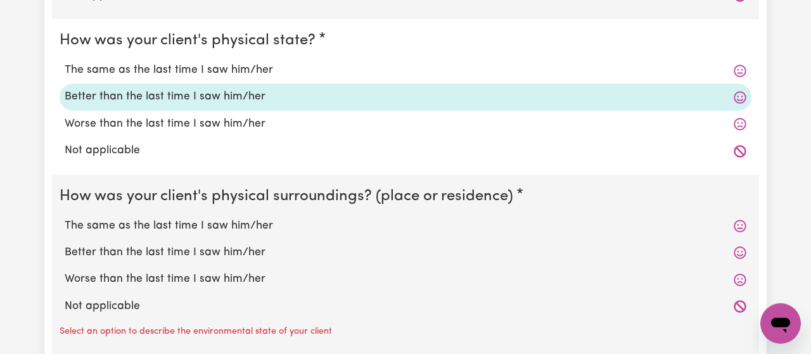
scroll to position [2341, 0]
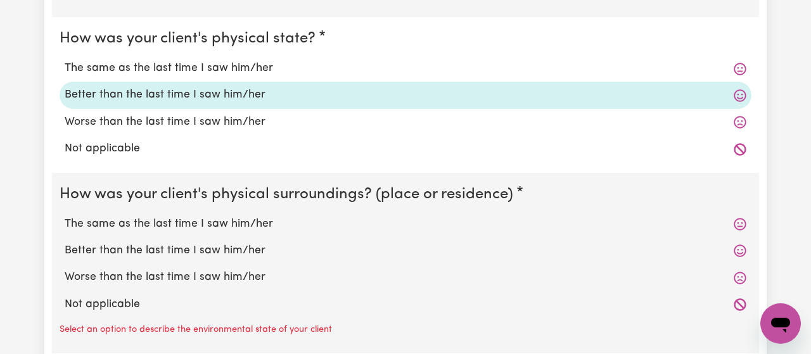
click at [167, 218] on label "The same as the last time I saw him/her" at bounding box center [406, 224] width 682 height 16
click at [65, 216] on input "The same as the last time I saw him/her" at bounding box center [64, 216] width 1 height 1
radio input "true"
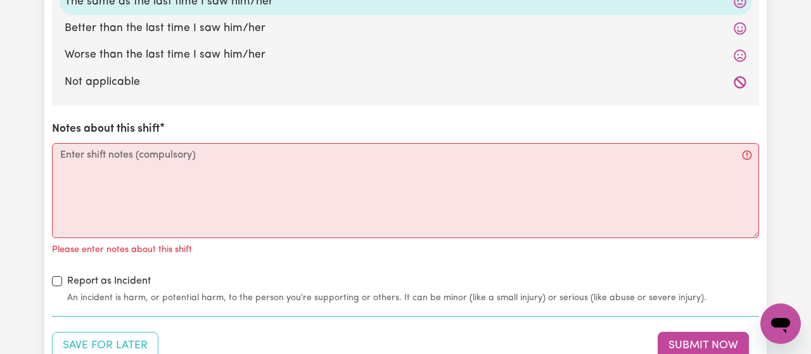
scroll to position [2565, 0]
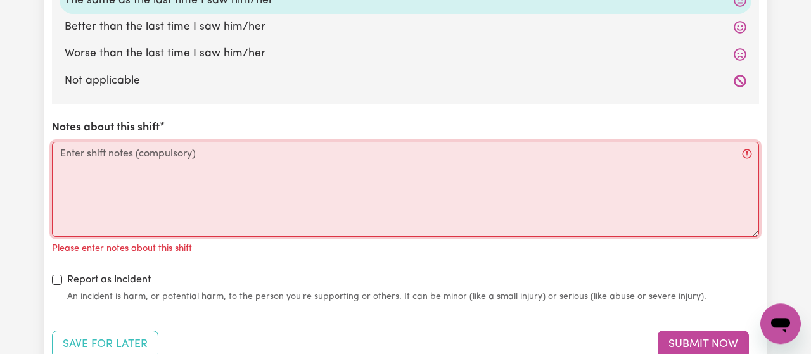
click at [172, 161] on textarea "Notes about this shift" at bounding box center [406, 189] width 708 height 95
type textarea "A"
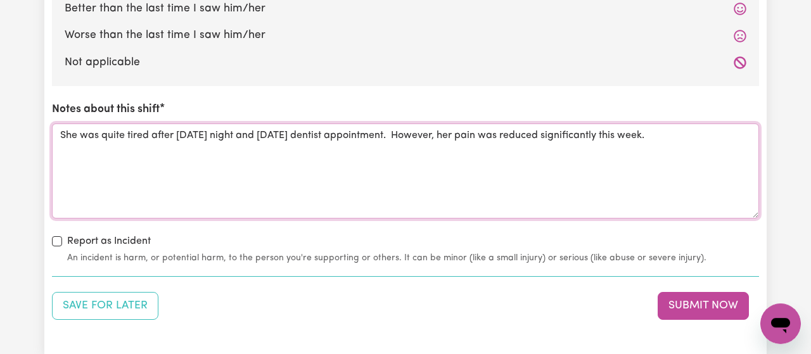
scroll to position [2585, 0]
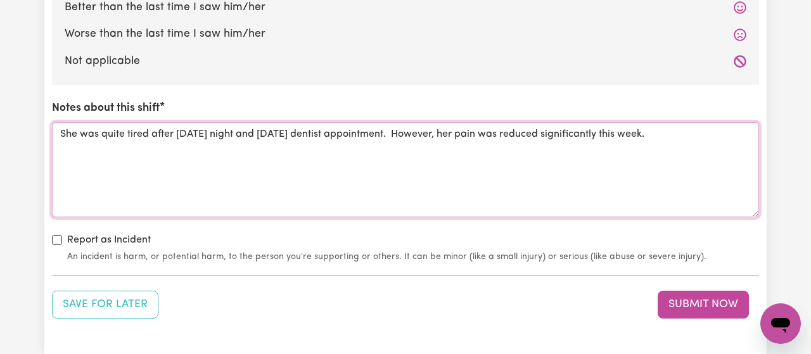
click at [410, 131] on textarea "She was quite tired after [DATE] night and [DATE] dentist appointment. However,…" at bounding box center [406, 169] width 708 height 95
click at [413, 129] on textarea "She was quite tired after [DATE] night and [DATE] dentist appointment. However,…" at bounding box center [406, 169] width 708 height 95
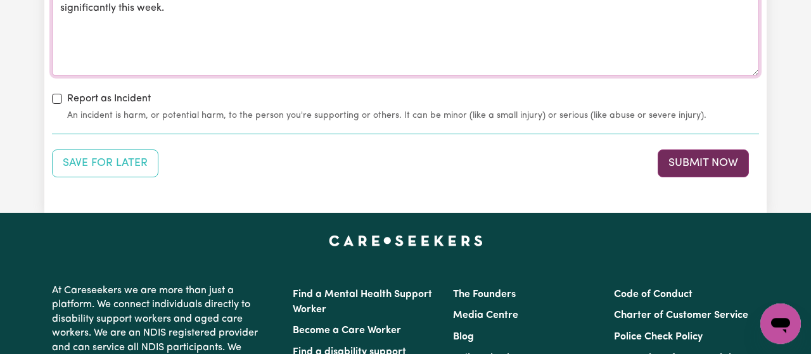
scroll to position [2727, 0]
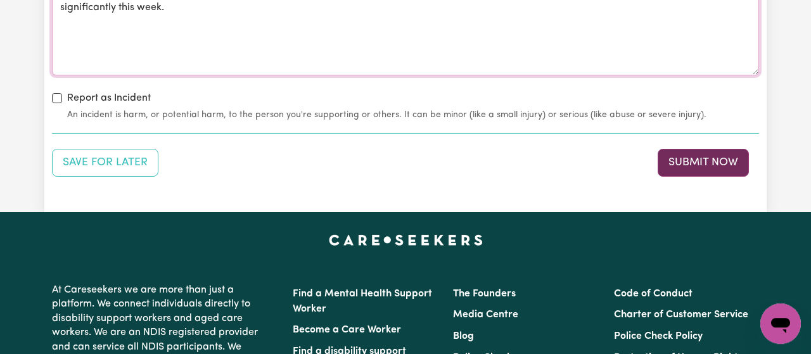
type textarea "She was quite tired after [DATE] night and [DATE] dentist appointment. She stil…"
click at [709, 153] on button "Submit Now" at bounding box center [703, 163] width 91 height 28
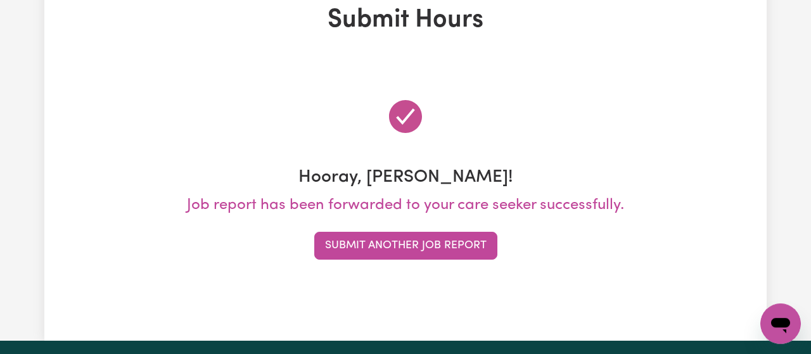
scroll to position [0, 0]
